Goal: Task Accomplishment & Management: Complete application form

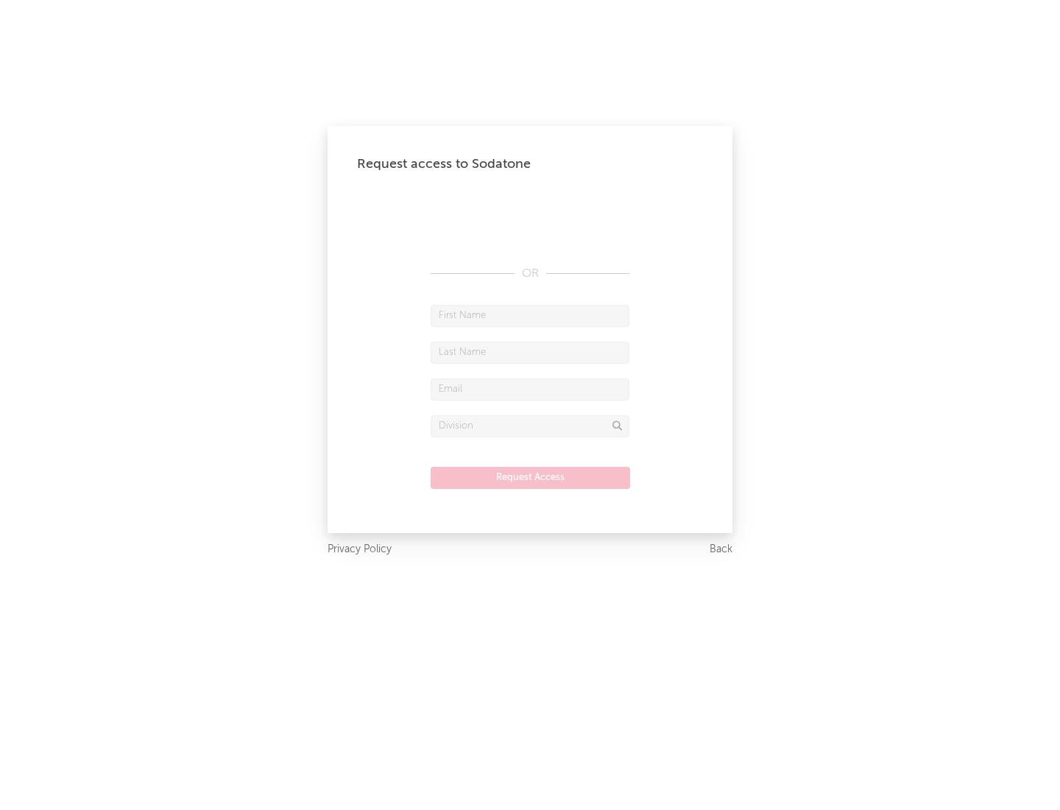
click at [530, 315] on input "text" at bounding box center [530, 316] width 199 height 22
type input "[PERSON_NAME]"
click at [530, 352] on input "text" at bounding box center [530, 353] width 199 height 22
type input "[PERSON_NAME]"
click at [530, 389] on input "text" at bounding box center [530, 389] width 199 height 22
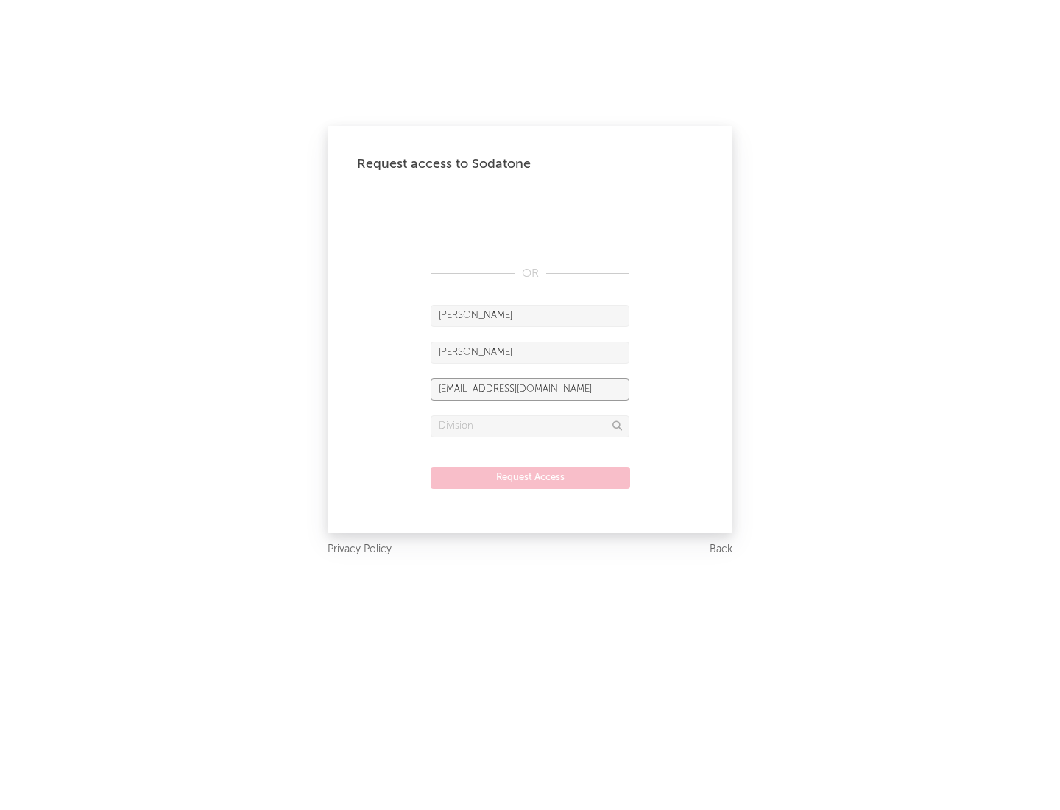
type input "[EMAIL_ADDRESS][DOMAIN_NAME]"
click at [530, 425] on input "text" at bounding box center [530, 426] width 199 height 22
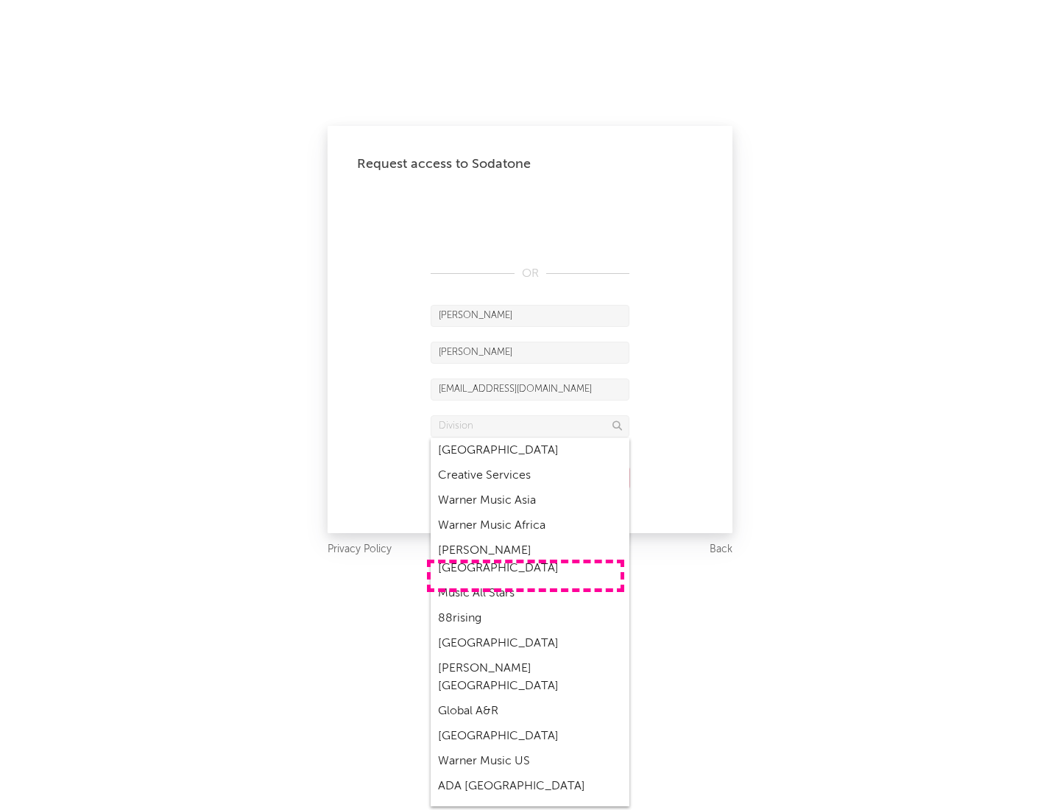
click at [526, 581] on div "Music All Stars" at bounding box center [530, 593] width 199 height 25
type input "Music All Stars"
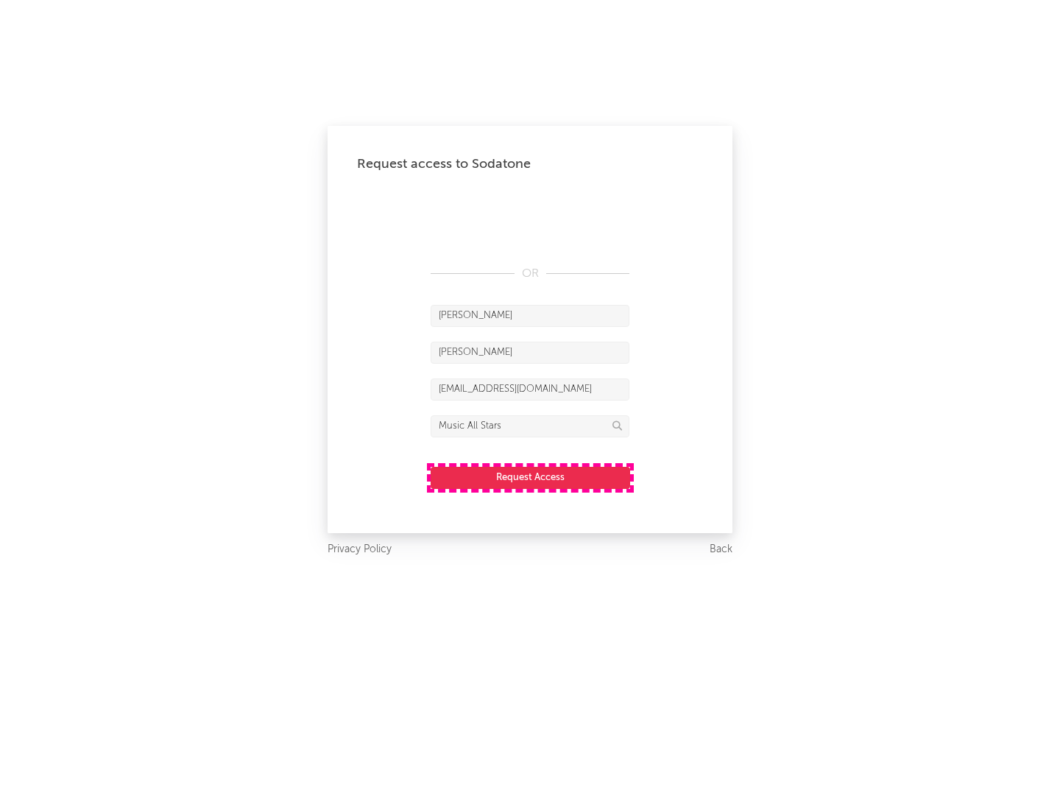
click at [530, 477] on button "Request Access" at bounding box center [530, 478] width 199 height 22
